Goal: Find specific page/section: Find specific page/section

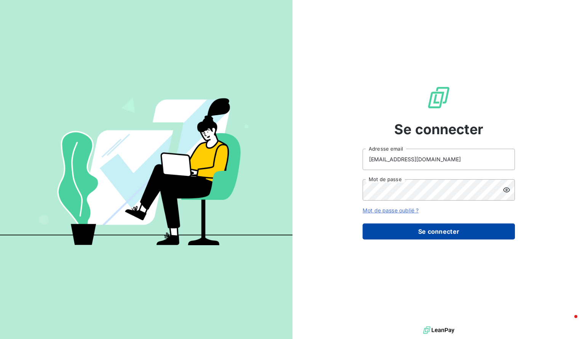
click at [412, 230] on button "Se connecter" at bounding box center [439, 231] width 152 height 16
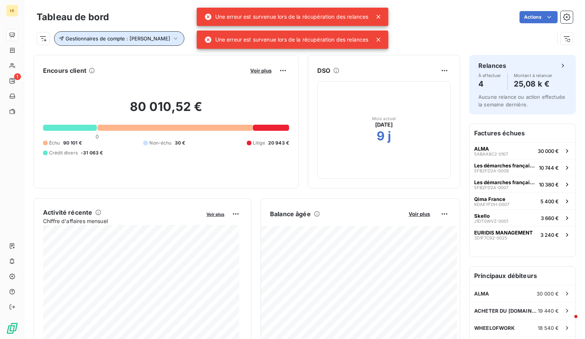
click at [173, 40] on icon "button" at bounding box center [176, 39] width 8 height 8
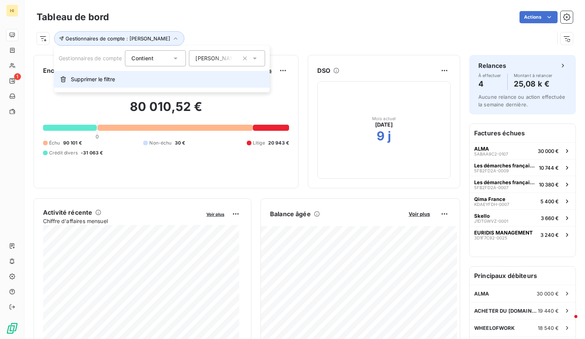
click at [102, 73] on button "Supprimer le filtre" at bounding box center [162, 79] width 216 height 17
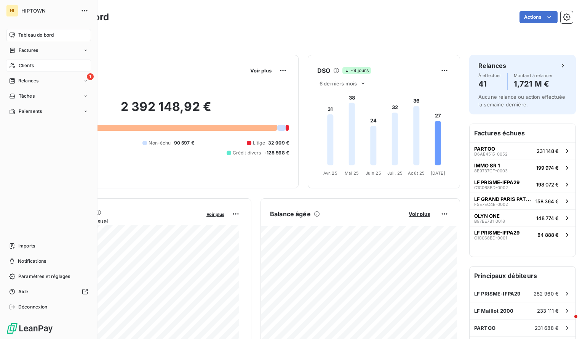
click at [37, 64] on div "Clients" at bounding box center [48, 65] width 85 height 12
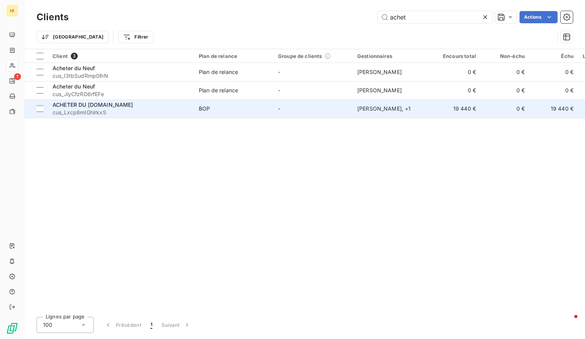
type input "achet"
click at [250, 104] on td "BOP" at bounding box center [233, 108] width 79 height 18
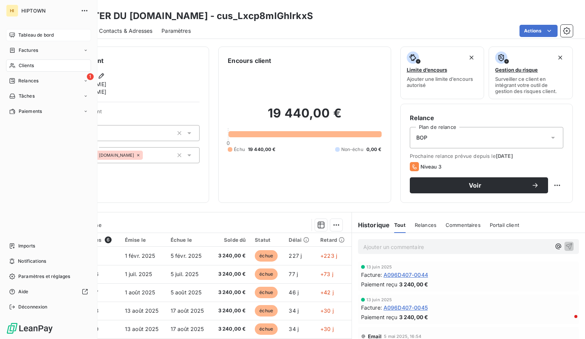
click at [32, 29] on div "Tableau de bord" at bounding box center [48, 35] width 85 height 12
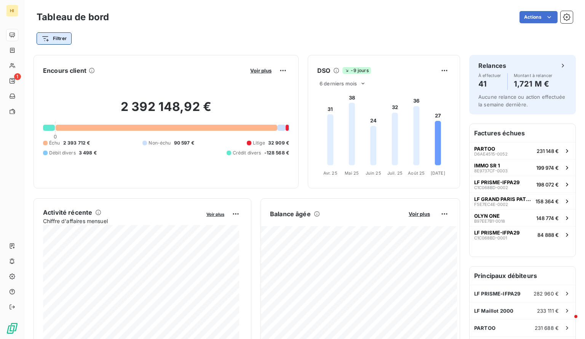
click at [64, 40] on html "HI 1 Tableau de bord Actions Filtrer Encours client Voir plus 2 392 148,92 € 0 …" at bounding box center [292, 169] width 585 height 339
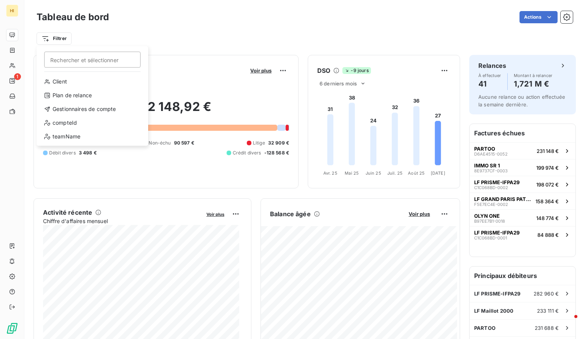
click at [14, 68] on html "HI 1 Tableau de bord Actions Filtrer Rechercher et sélectionner Client Plan de …" at bounding box center [292, 169] width 585 height 339
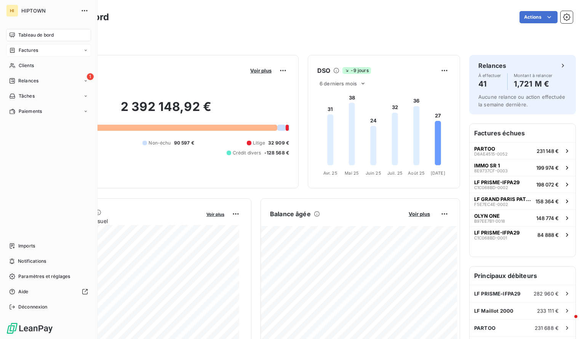
drag, startPoint x: 33, startPoint y: 82, endPoint x: 35, endPoint y: 53, distance: 29.0
click at [35, 53] on nav "Tableau de bord Factures Clients 1 Relances Tâches Paiements" at bounding box center [48, 73] width 85 height 88
click at [30, 51] on span "Factures" at bounding box center [28, 50] width 19 height 7
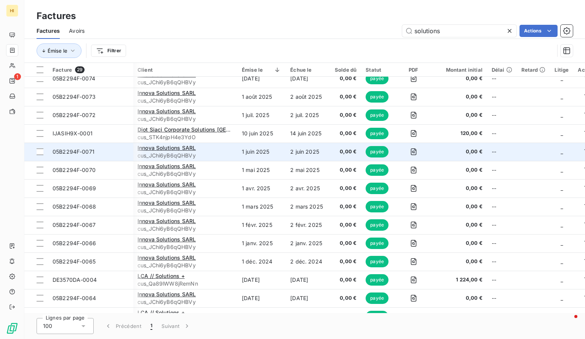
scroll to position [8, 0]
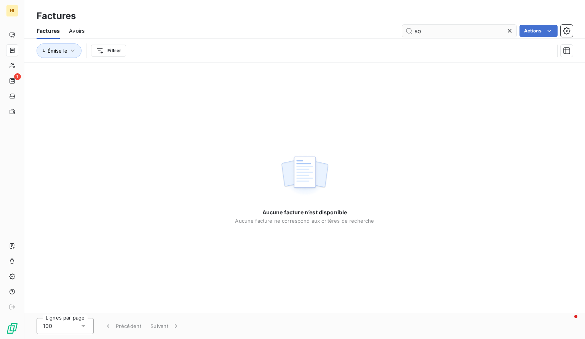
type input "s"
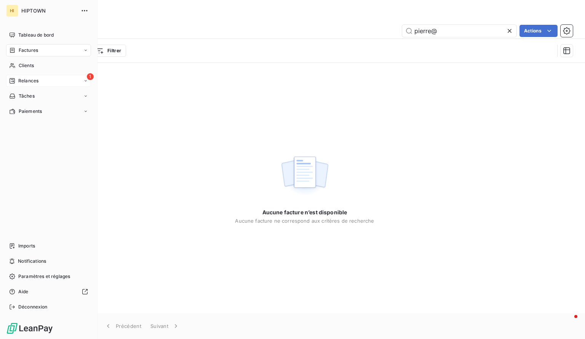
type input "pierre@"
click at [51, 83] on div "1 Relances" at bounding box center [48, 81] width 85 height 12
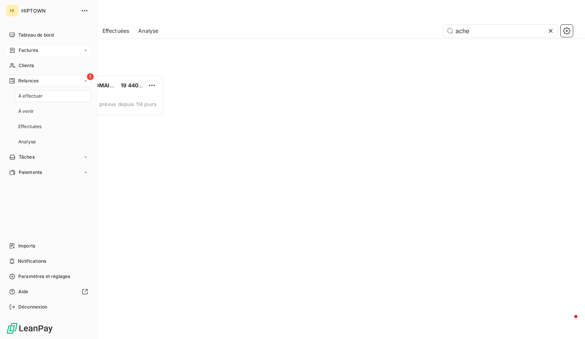
scroll to position [258, 121]
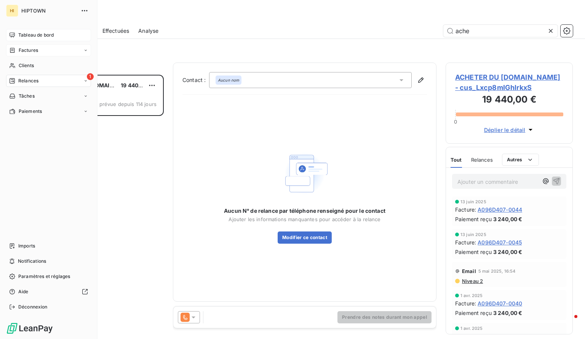
click at [33, 37] on span "Tableau de bord" at bounding box center [35, 35] width 35 height 7
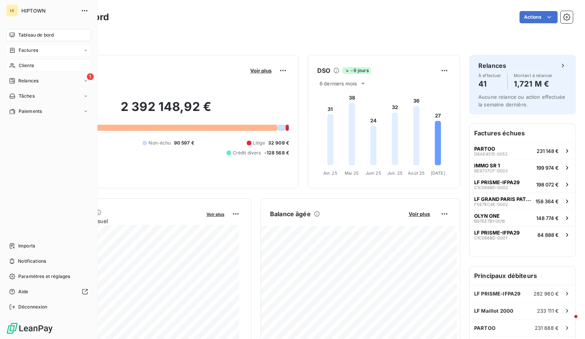
click at [38, 66] on div "Clients" at bounding box center [48, 65] width 85 height 12
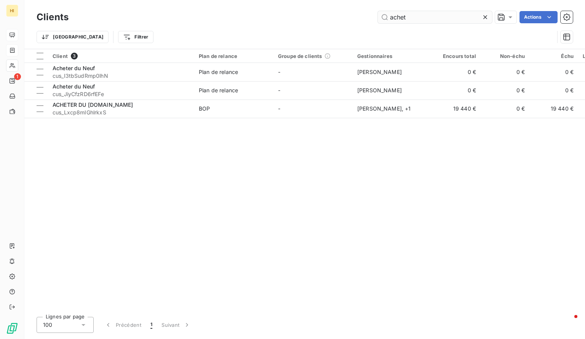
click at [395, 20] on input "achet" at bounding box center [435, 17] width 114 height 12
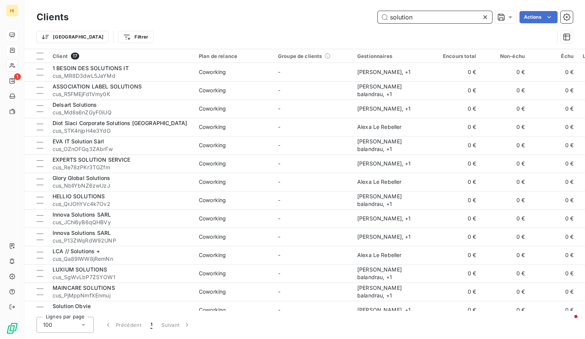
click at [401, 14] on input "solution" at bounding box center [435, 17] width 114 height 12
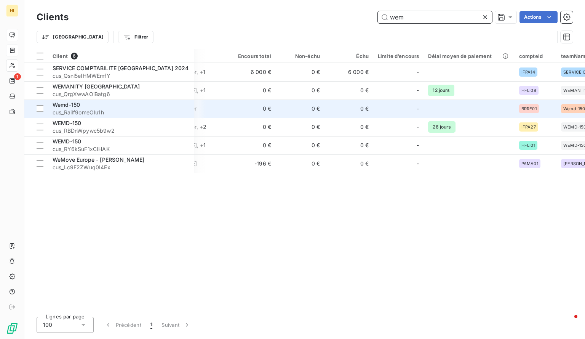
scroll to position [0, 222]
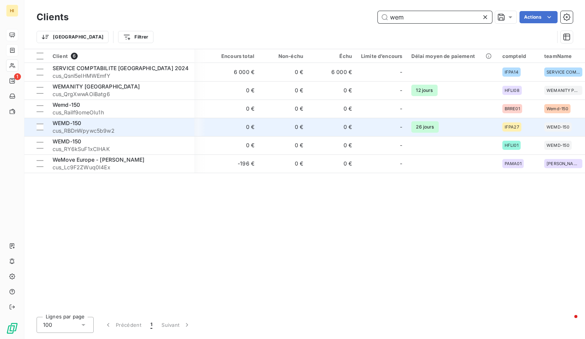
type input "wem"
click at [425, 123] on span "26 jours" at bounding box center [424, 126] width 27 height 11
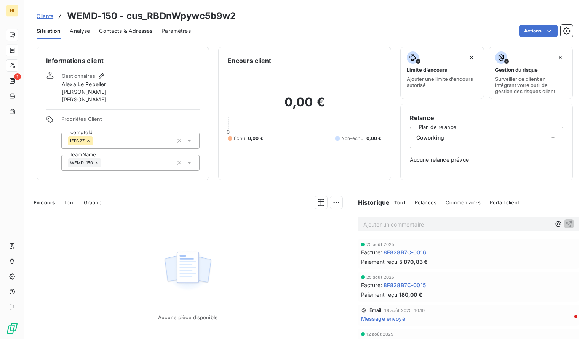
click at [66, 199] on span "Tout" at bounding box center [69, 202] width 11 height 6
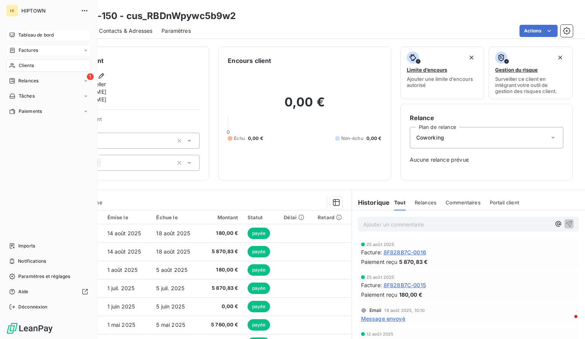
click at [6, 36] on div "Tableau de bord" at bounding box center [48, 35] width 85 height 12
